Goal: Find specific page/section: Find specific page/section

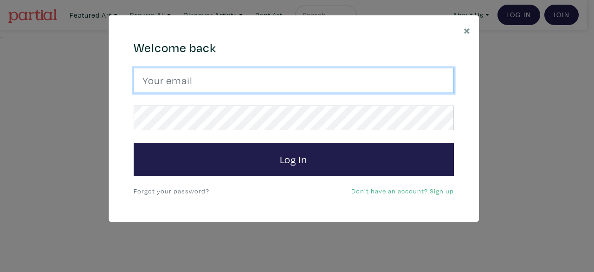
click at [305, 84] on input "email" at bounding box center [294, 80] width 320 height 25
click at [266, 90] on input "email" at bounding box center [294, 80] width 320 height 25
type input "hautpham0@gmail.com"
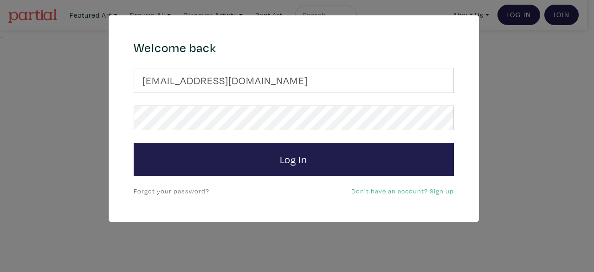
click at [318, 131] on form "hautpham0@gmail.com Log In" at bounding box center [294, 122] width 320 height 108
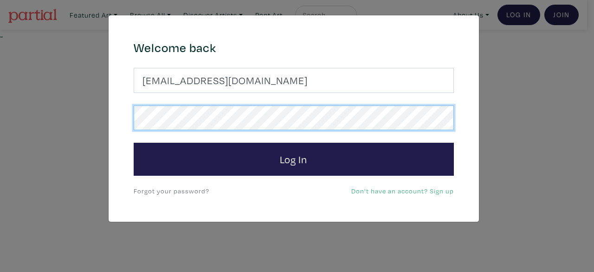
click at [134, 143] on button "Log In" at bounding box center [294, 159] width 320 height 33
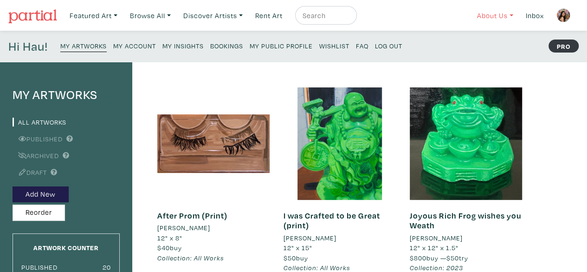
click at [484, 11] on link "About Us" at bounding box center [495, 15] width 45 height 19
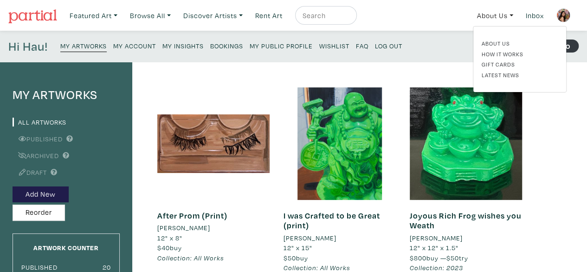
click at [561, 15] on img at bounding box center [564, 15] width 14 height 14
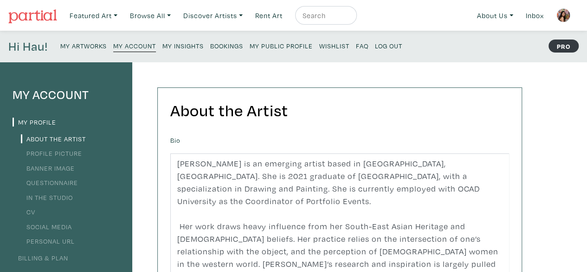
click at [269, 41] on link "My Public Profile" at bounding box center [281, 45] width 63 height 13
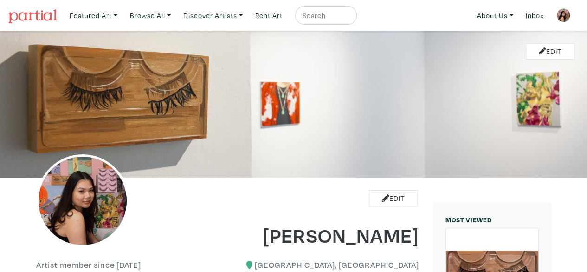
click at [51, 14] on img at bounding box center [32, 16] width 49 height 14
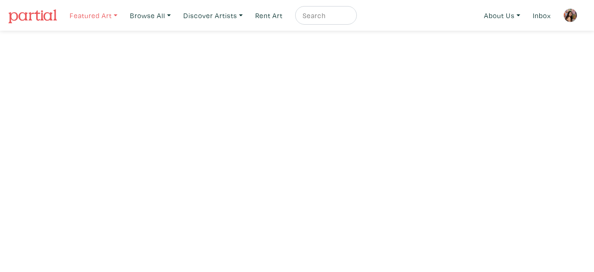
click at [90, 17] on link "Featured Art" at bounding box center [93, 15] width 56 height 19
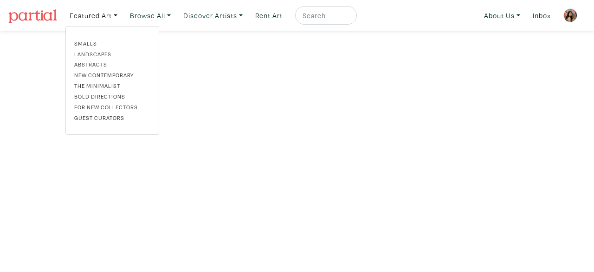
click at [321, 21] on div at bounding box center [326, 15] width 62 height 19
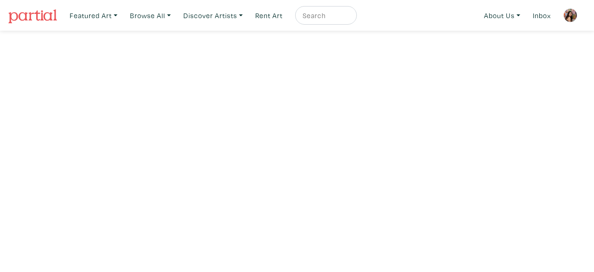
click at [340, 6] on div at bounding box center [326, 15] width 62 height 19
click at [337, 13] on input "text" at bounding box center [325, 16] width 46 height 12
type input "hau"
click at [350, 18] on button "submit" at bounding box center [350, 18] width 0 height 0
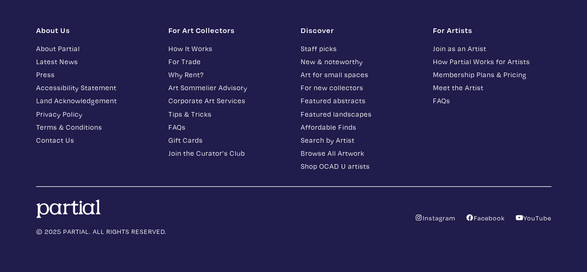
scroll to position [8133, 0]
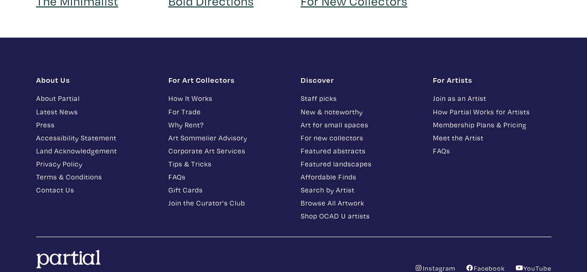
scroll to position [1191, 0]
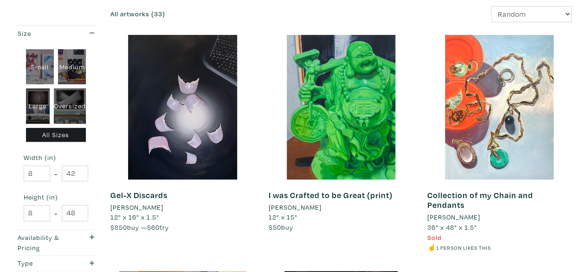
scroll to position [429, 0]
